Goal: Task Accomplishment & Management: Manage account settings

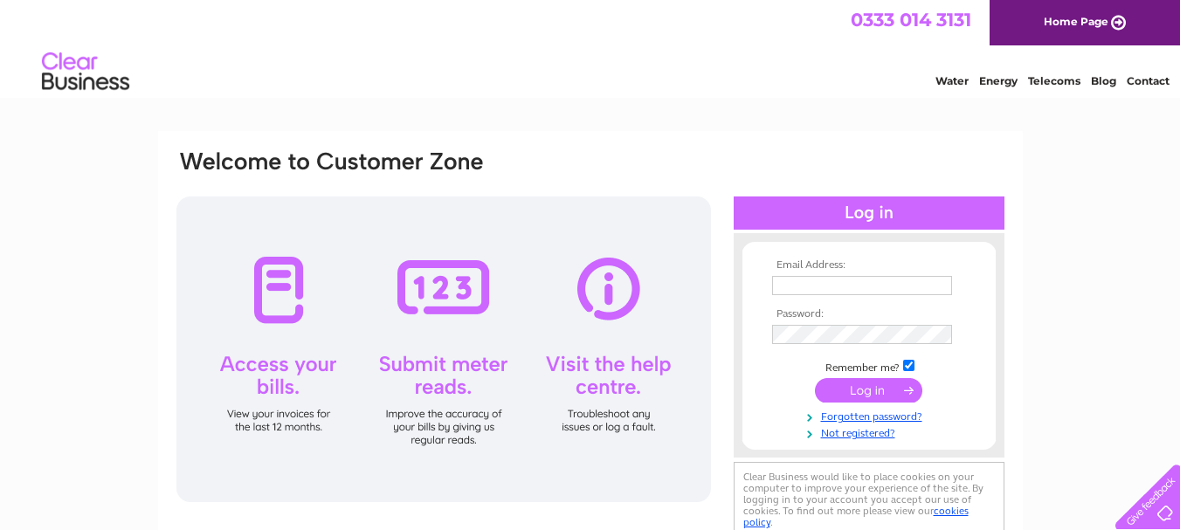
type input "trendytimberltd@gmail.com"
click at [875, 388] on input "submit" at bounding box center [868, 390] width 107 height 24
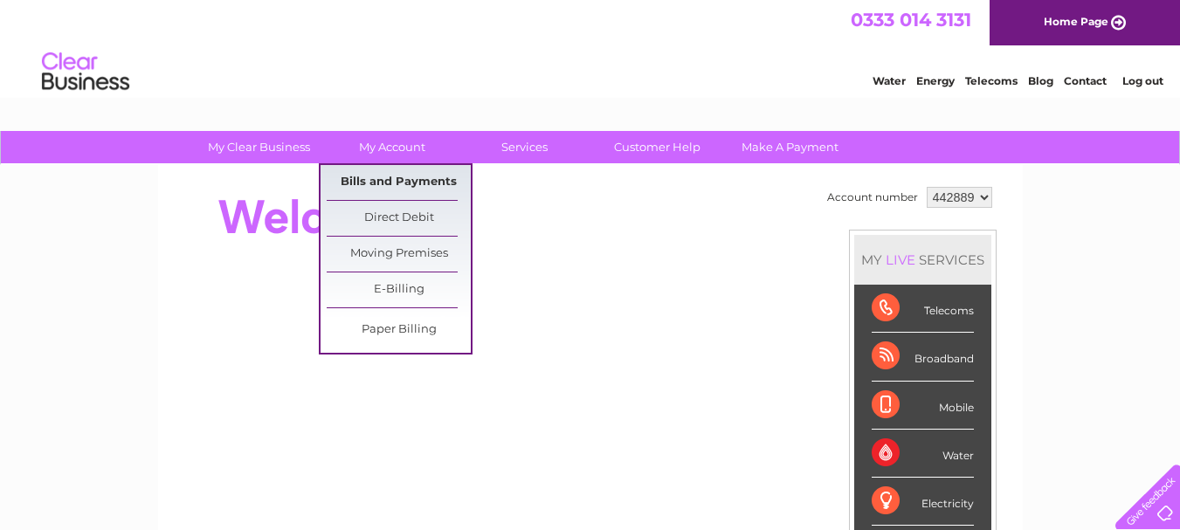
click at [397, 183] on link "Bills and Payments" at bounding box center [399, 182] width 144 height 35
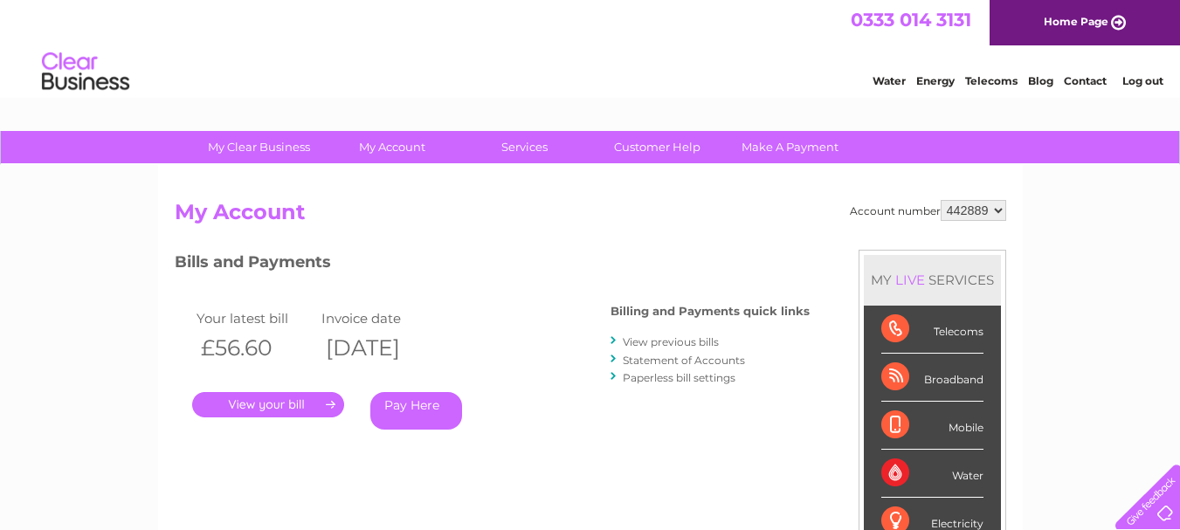
click at [673, 342] on link "View previous bills" at bounding box center [671, 341] width 96 height 13
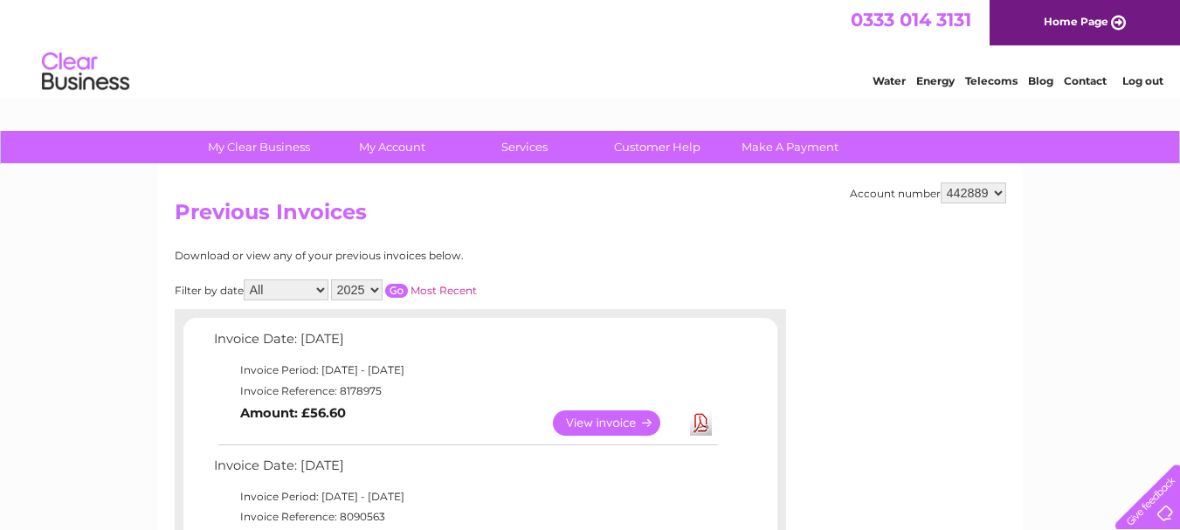
click at [606, 425] on link "View" at bounding box center [617, 423] width 128 height 25
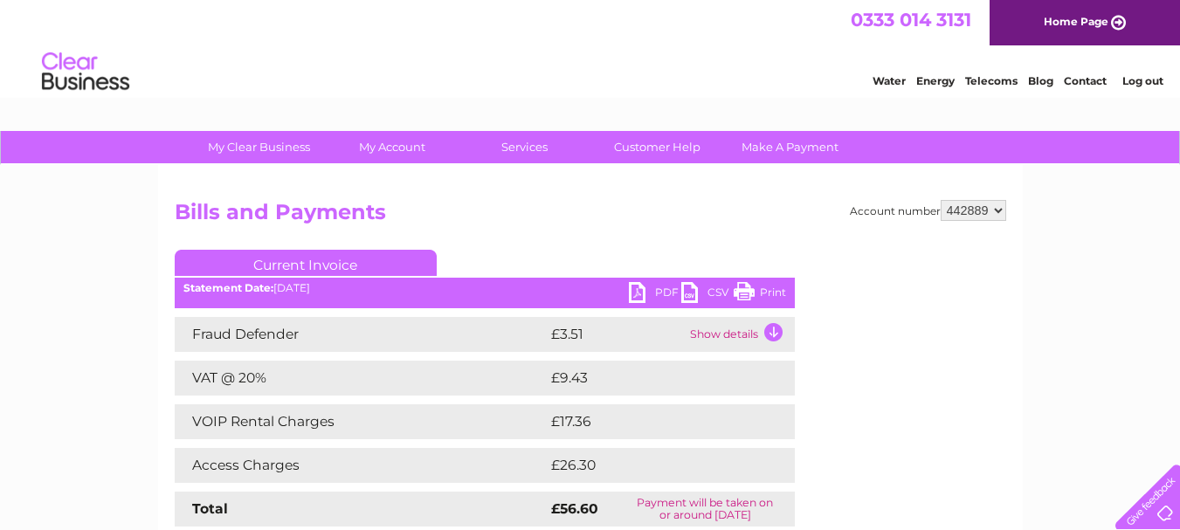
click at [634, 294] on link "PDF" at bounding box center [655, 294] width 52 height 25
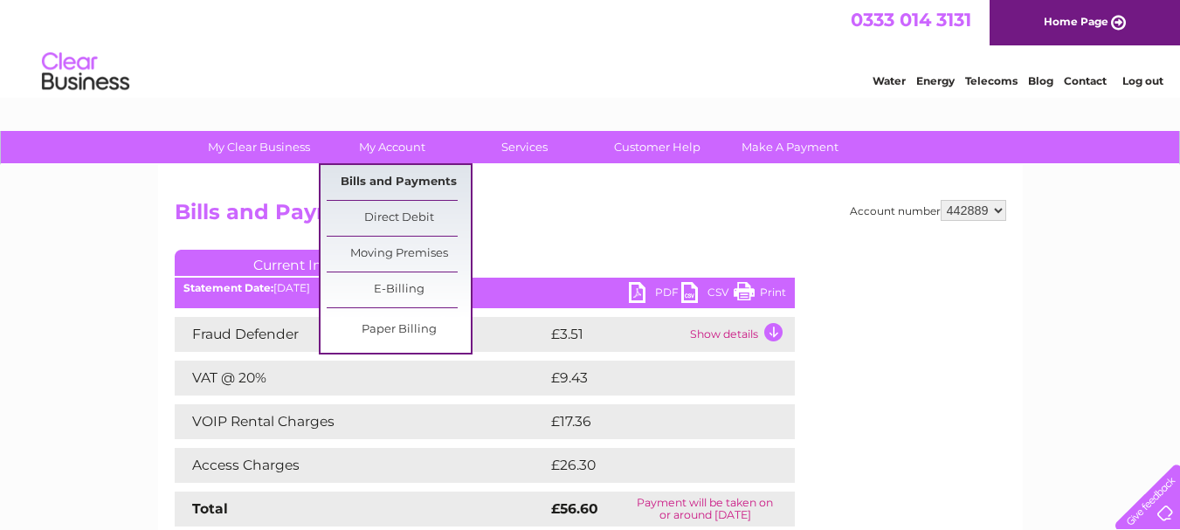
click at [402, 181] on link "Bills and Payments" at bounding box center [399, 182] width 144 height 35
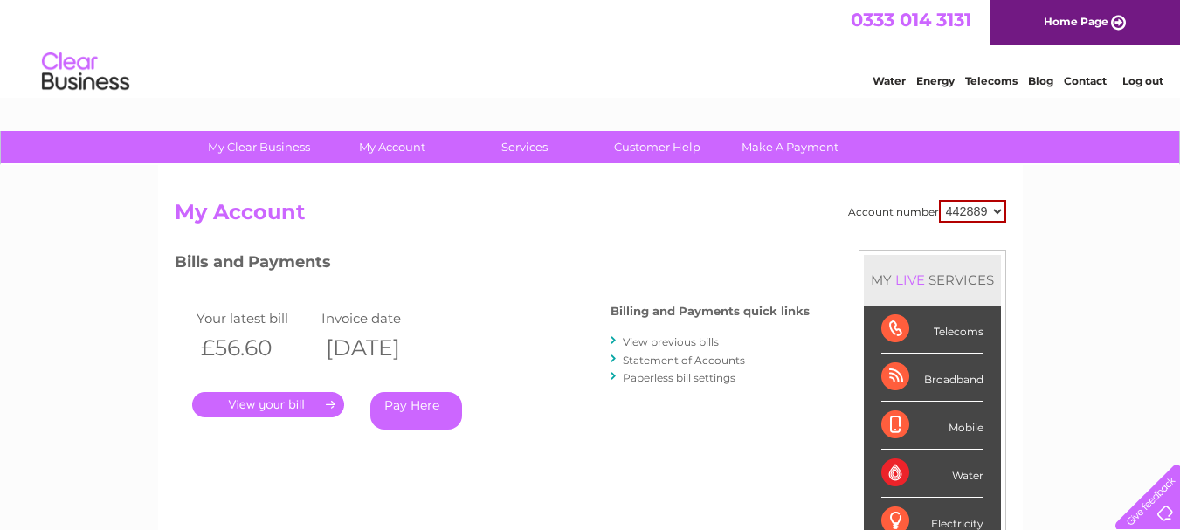
click at [687, 363] on link "Statement of Accounts" at bounding box center [684, 360] width 122 height 13
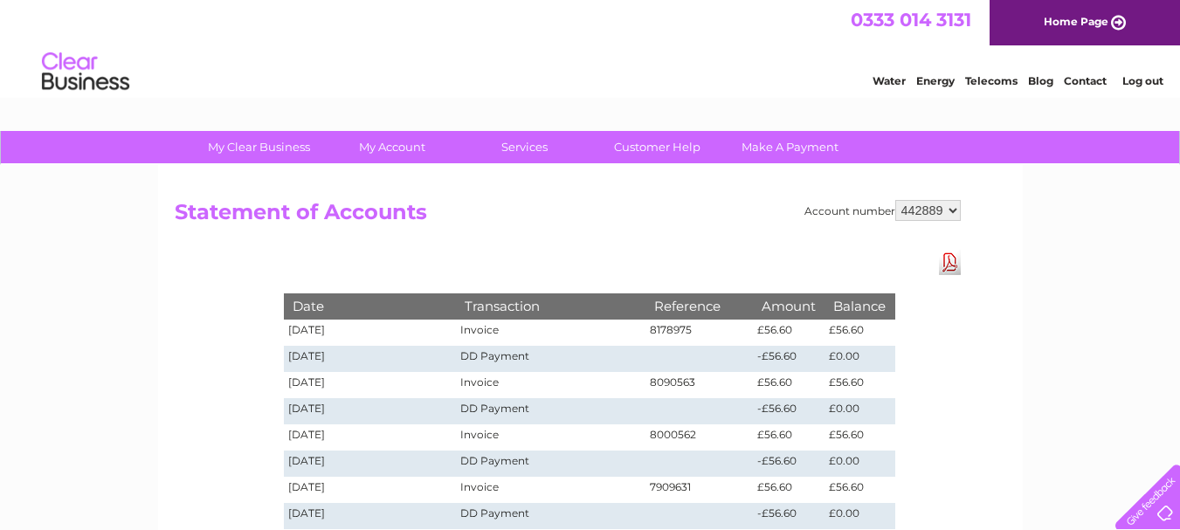
click at [1143, 82] on link "Log out" at bounding box center [1143, 80] width 41 height 13
